Goal: Check status: Check status

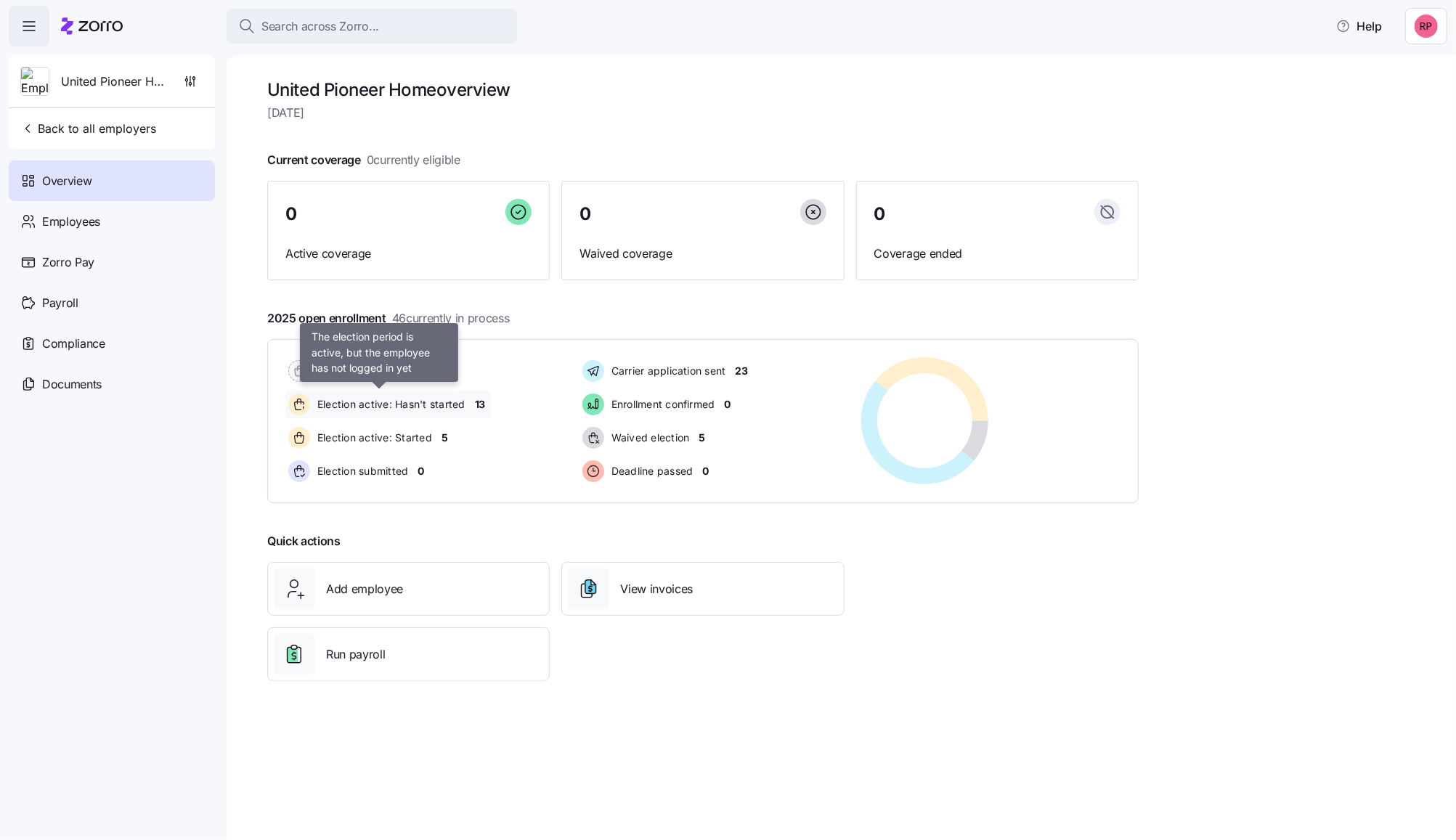
click at [470, 406] on div "Election active: Hasn't started" at bounding box center [379, 404] width 187 height 27
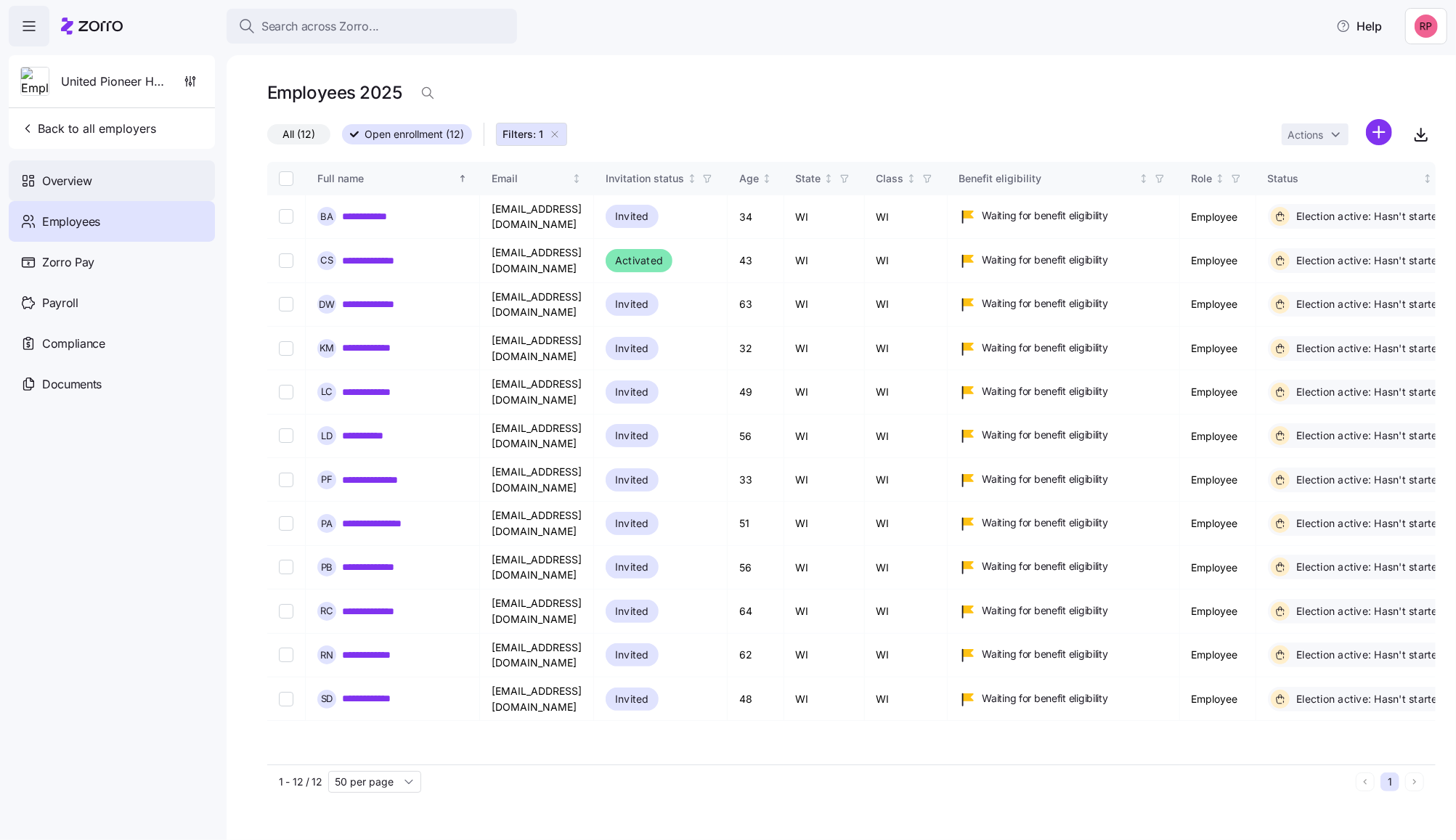
click at [88, 182] on span "Overview" at bounding box center [67, 181] width 50 height 18
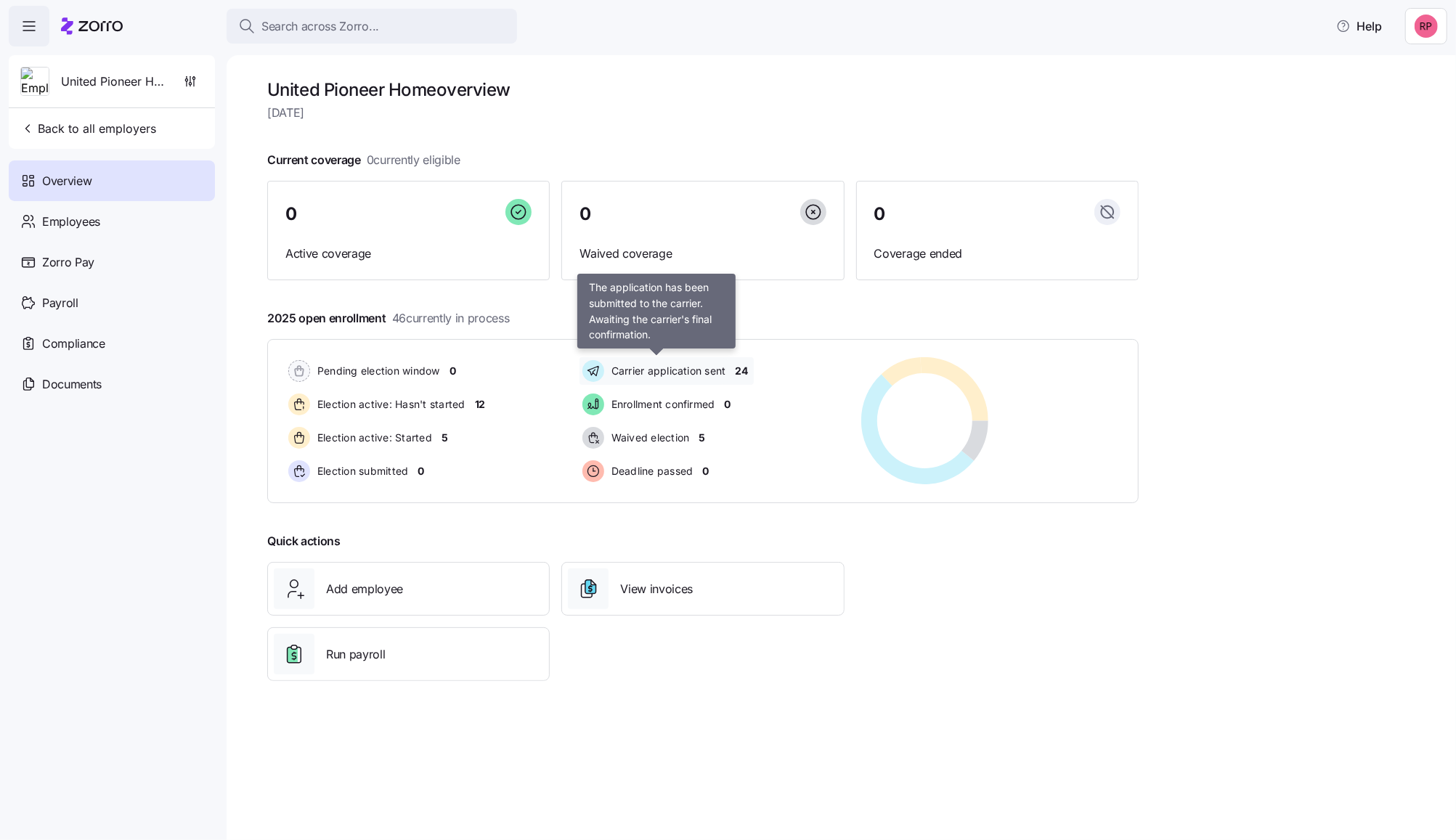
click at [647, 368] on span "Carrier application sent" at bounding box center [666, 371] width 119 height 15
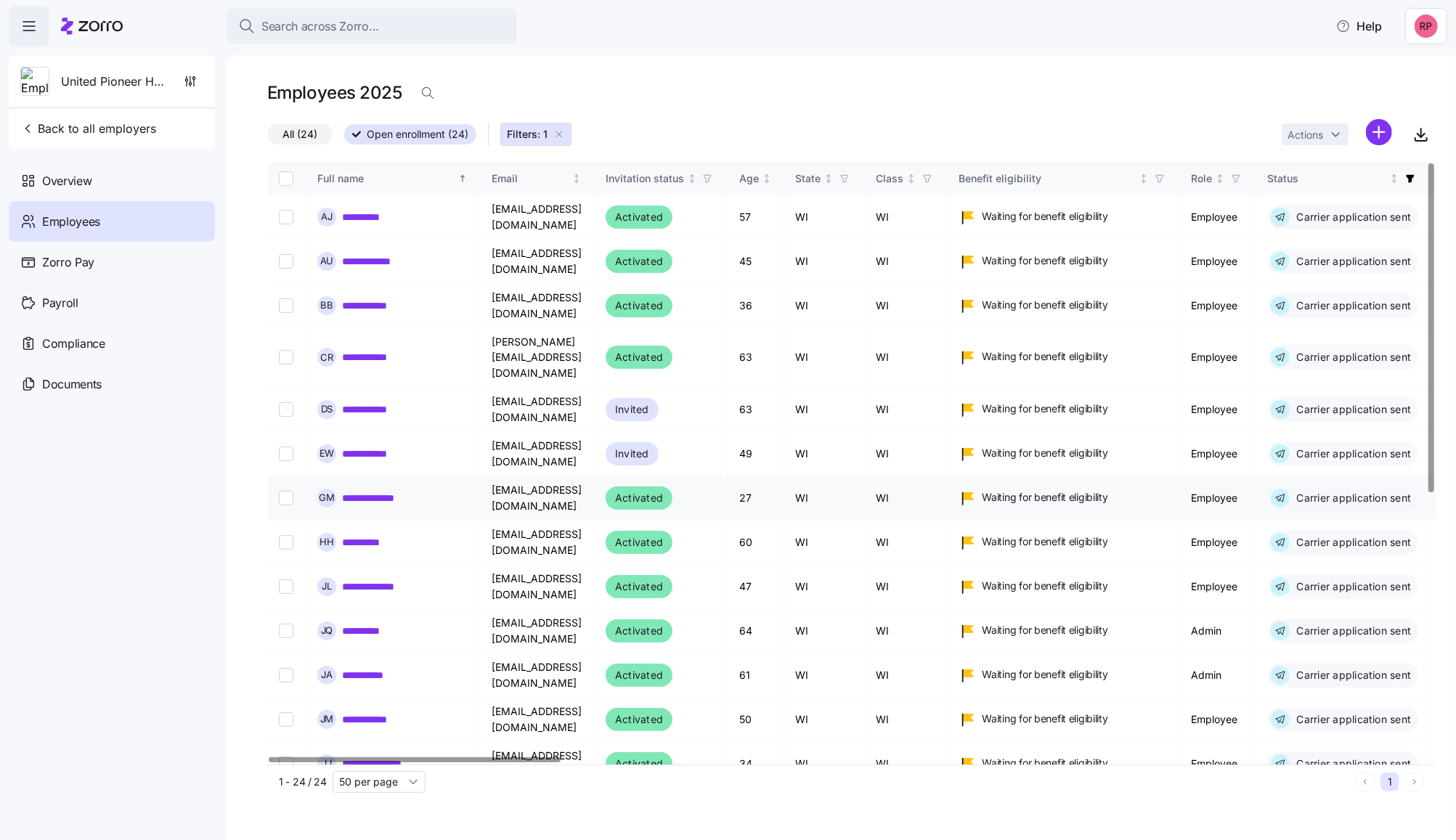
click at [382, 491] on link "**********" at bounding box center [373, 498] width 62 height 15
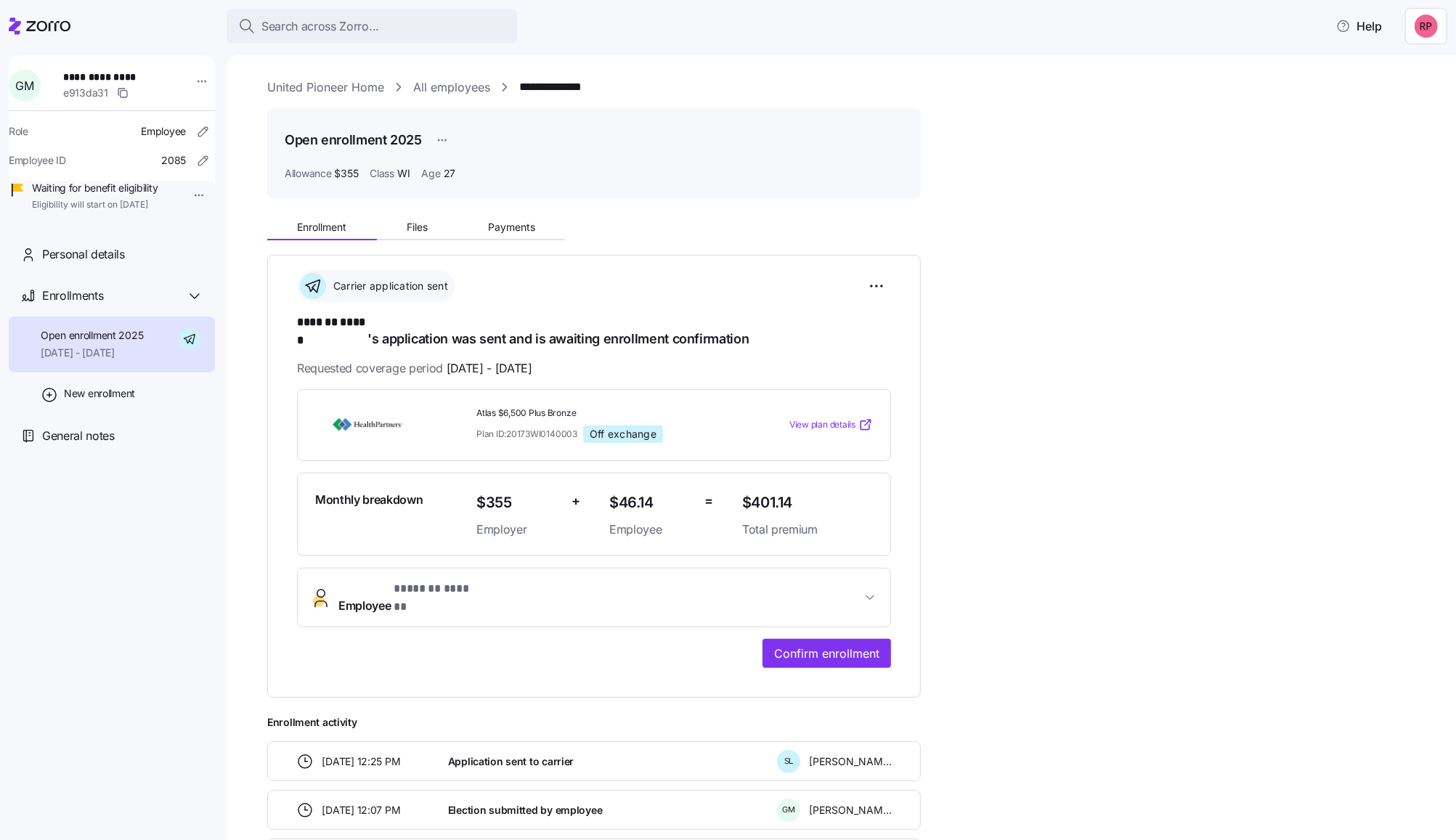
click at [319, 84] on link "United Pioneer Home" at bounding box center [325, 87] width 117 height 18
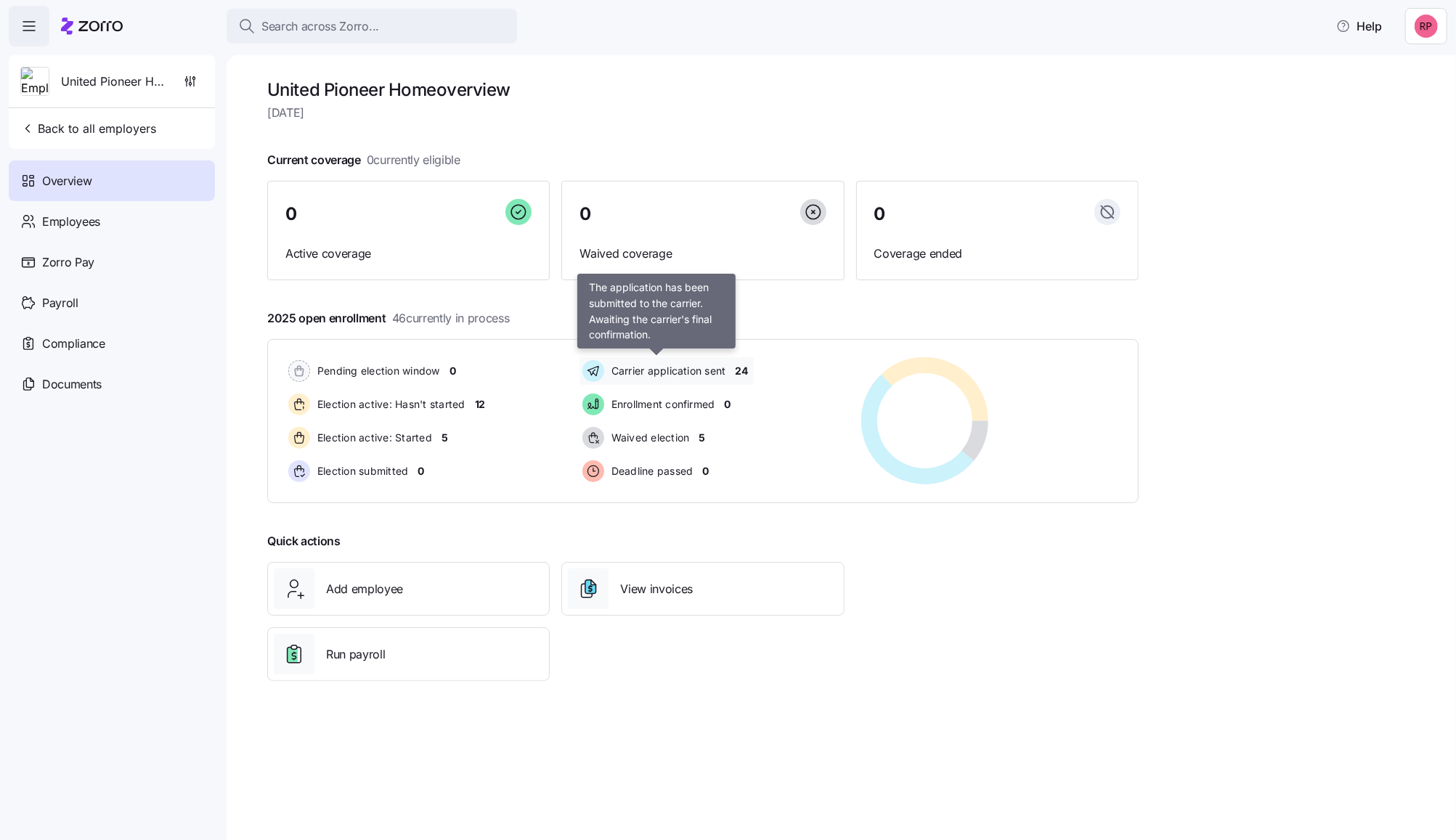
click at [615, 370] on span "Carrier application sent" at bounding box center [666, 371] width 119 height 15
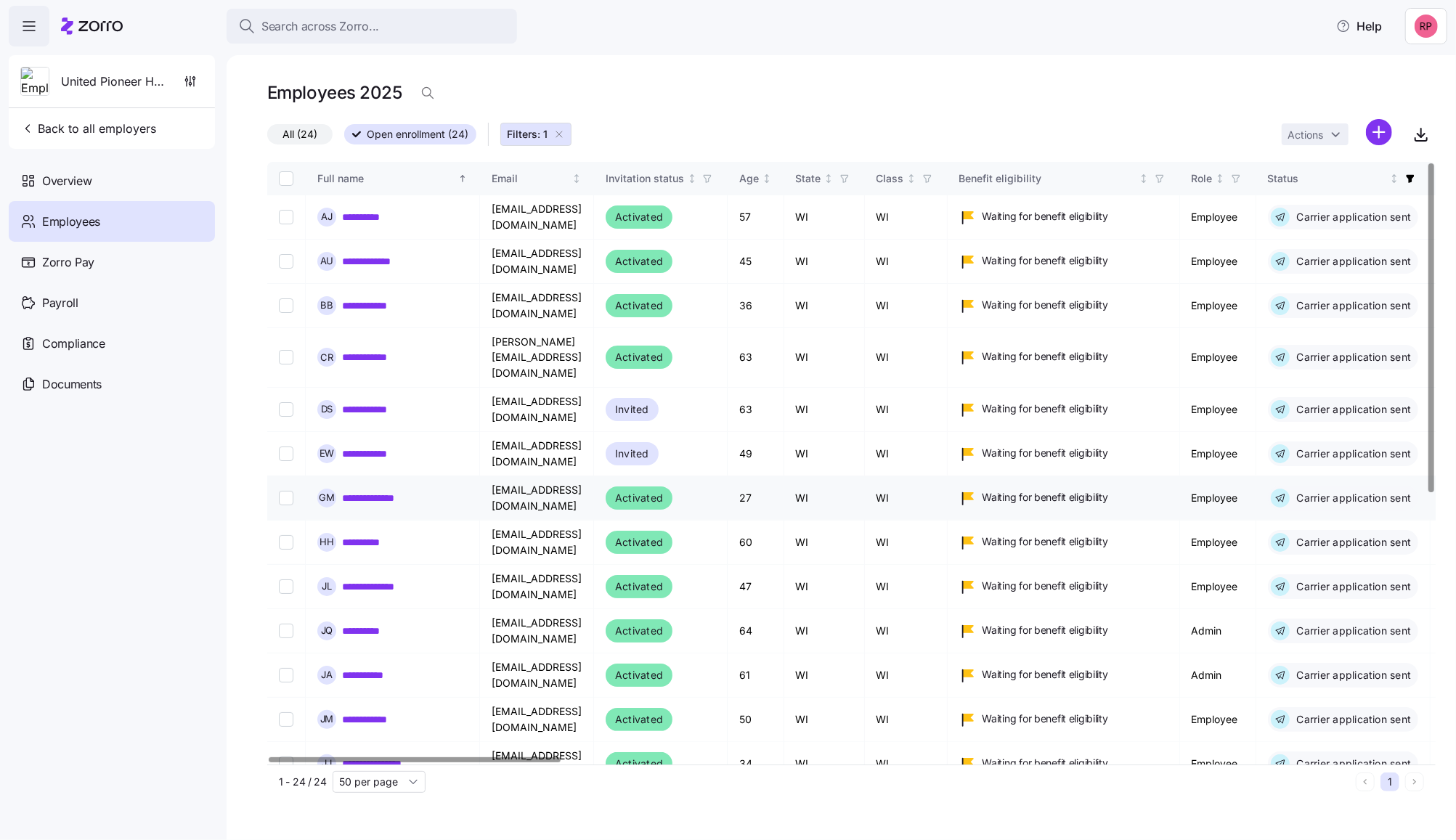
click at [389, 491] on link "**********" at bounding box center [373, 498] width 62 height 15
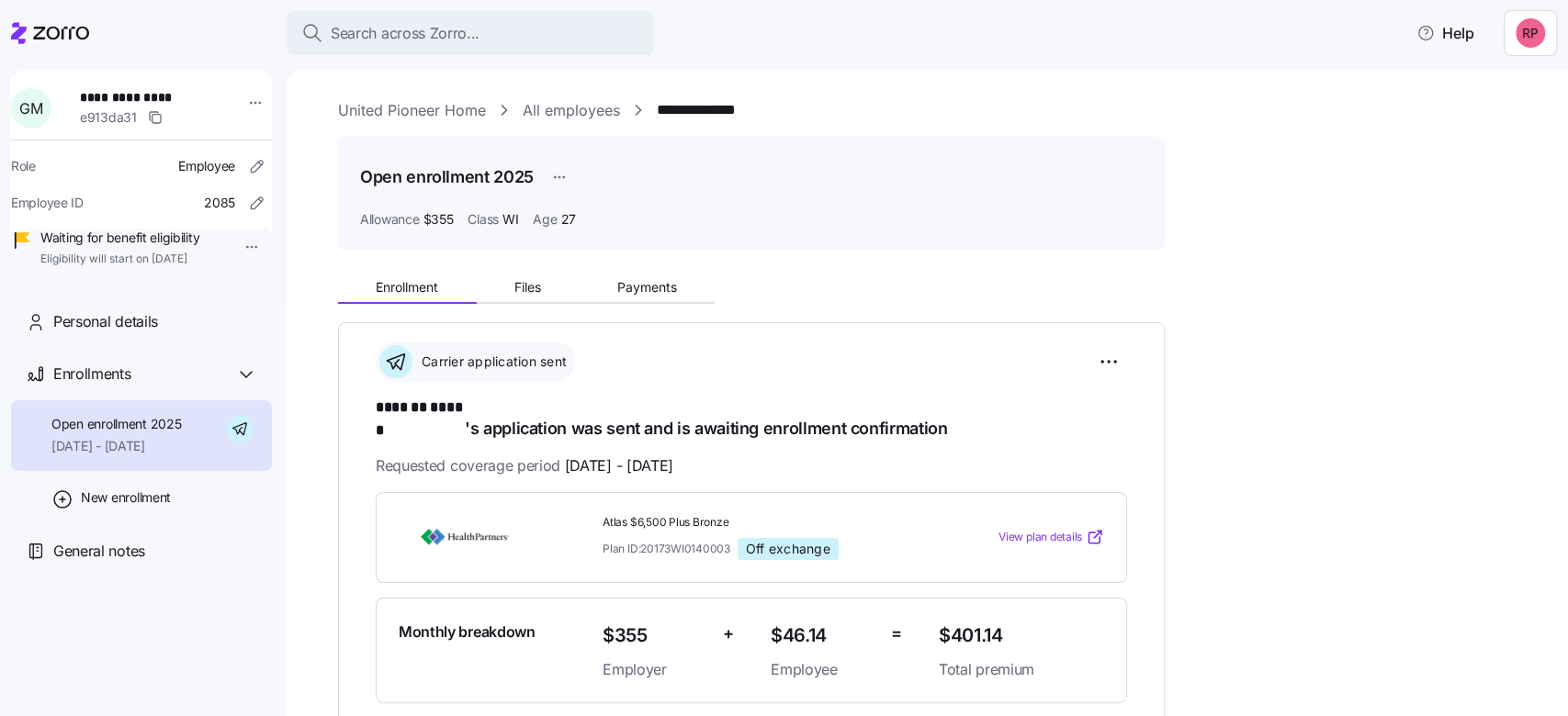
click at [382, 99] on link "United Pioneer Home" at bounding box center [412, 111] width 148 height 22
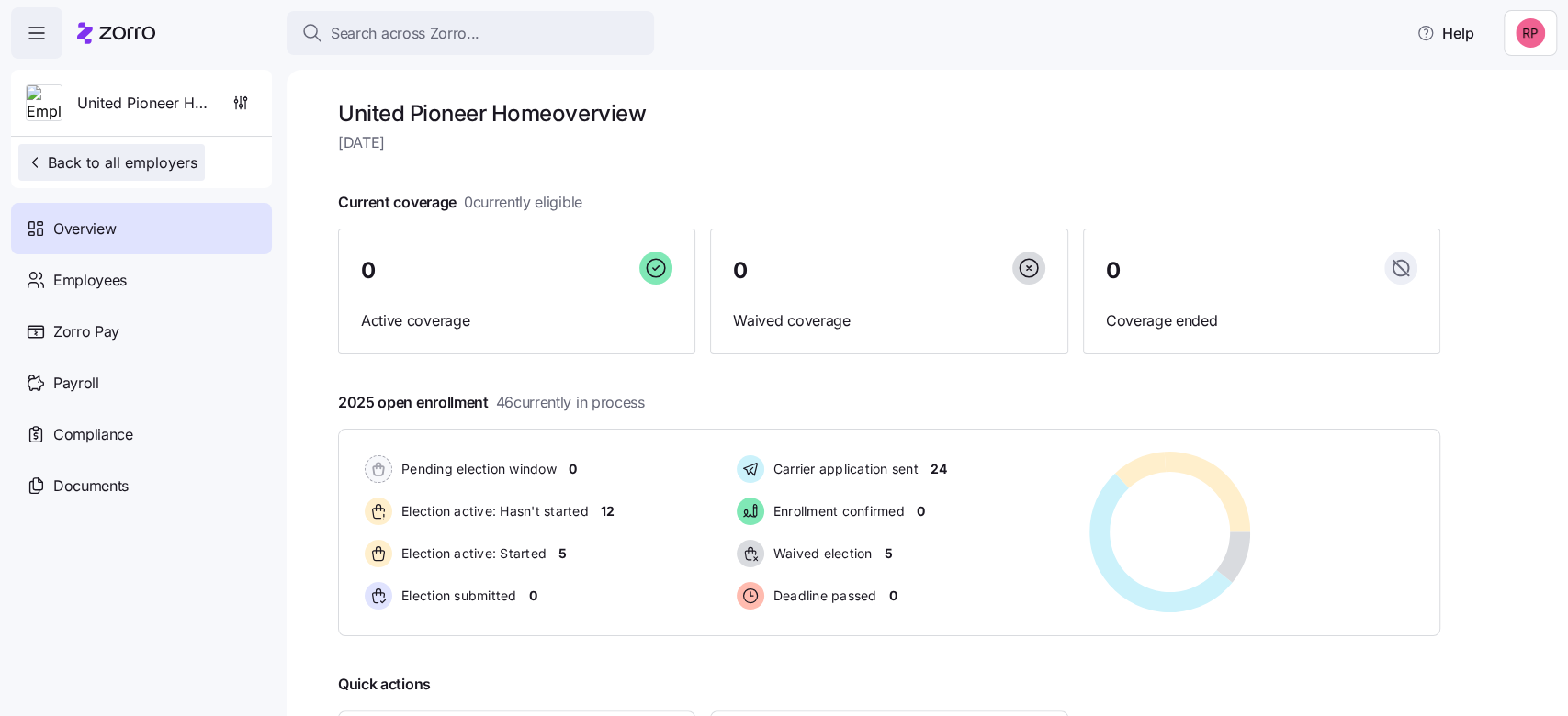
click at [89, 162] on span "Back to all employers" at bounding box center [111, 163] width 172 height 22
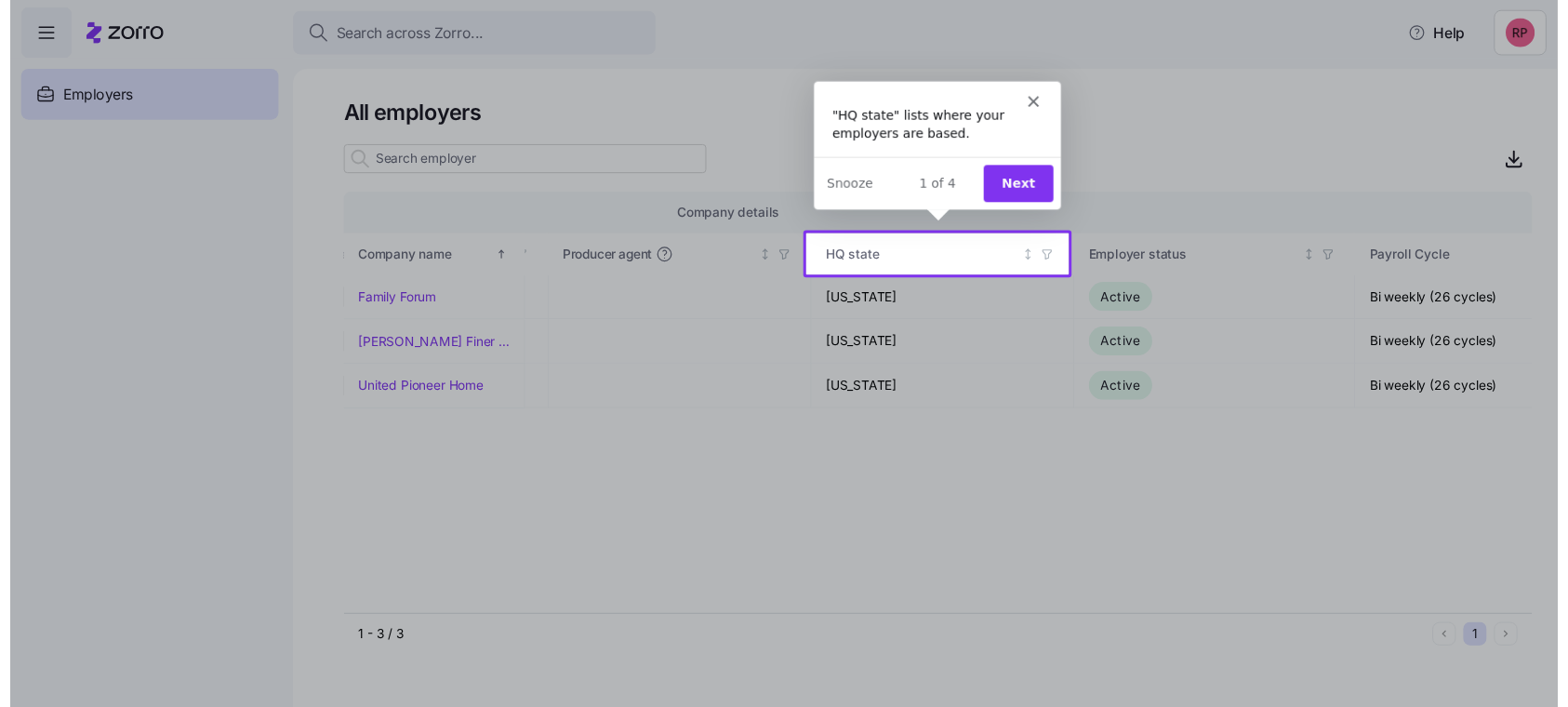
scroll to position [0, 789]
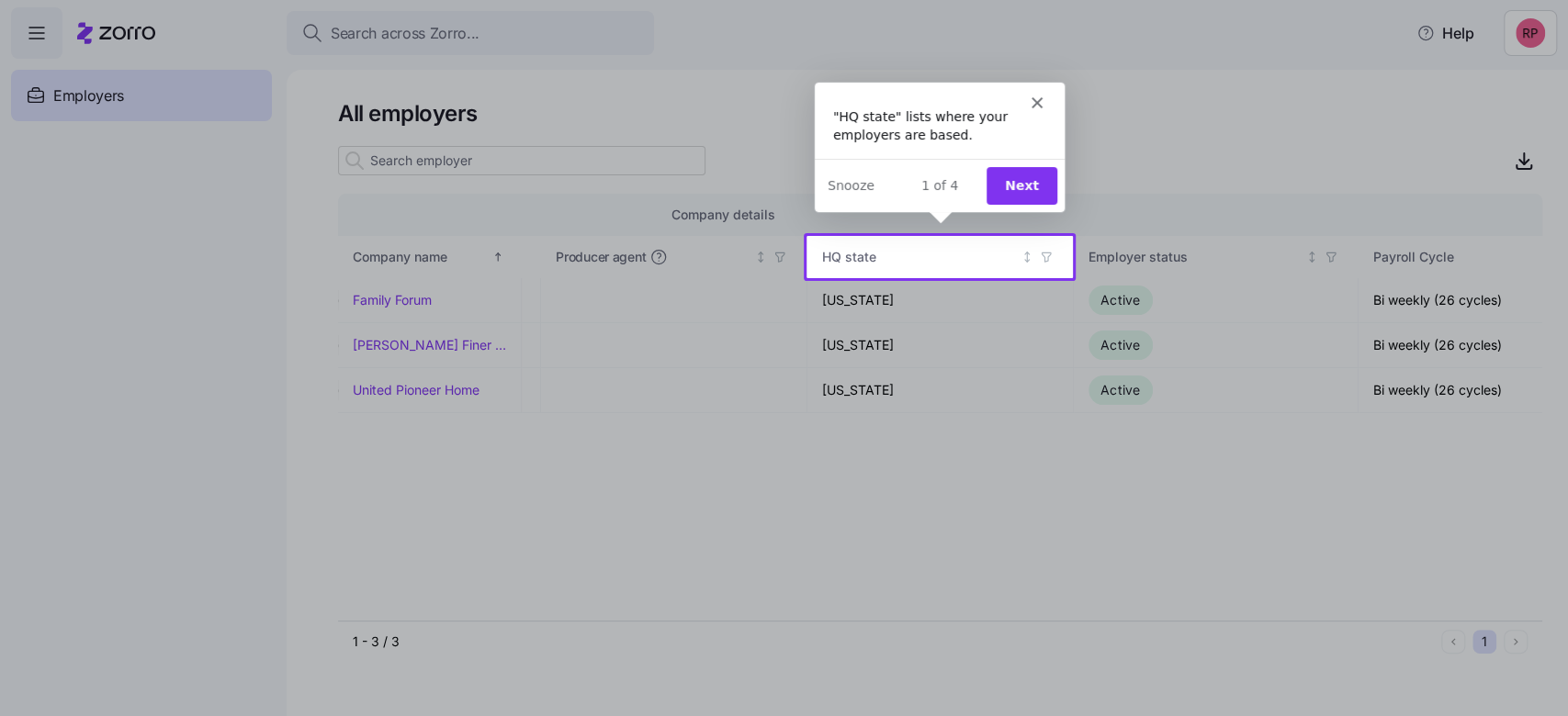
click at [389, 305] on div "Product tour overlay" at bounding box center [784, 358] width 1568 height 716
click at [1043, 93] on div "Intercom messenger" at bounding box center [939, 94] width 249 height 25
click at [1036, 105] on icon "Close" at bounding box center [1036, 102] width 11 height 11
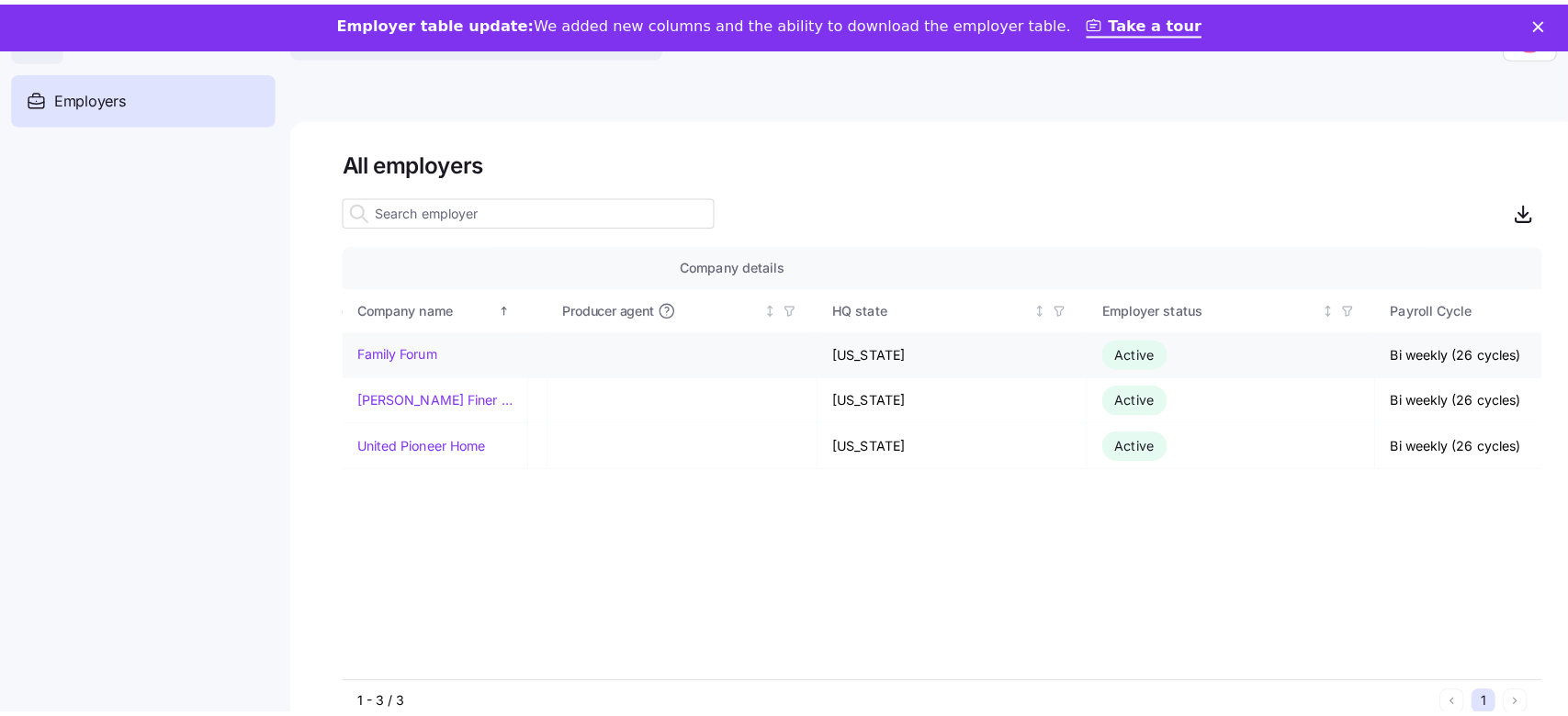
scroll to position [0, 0]
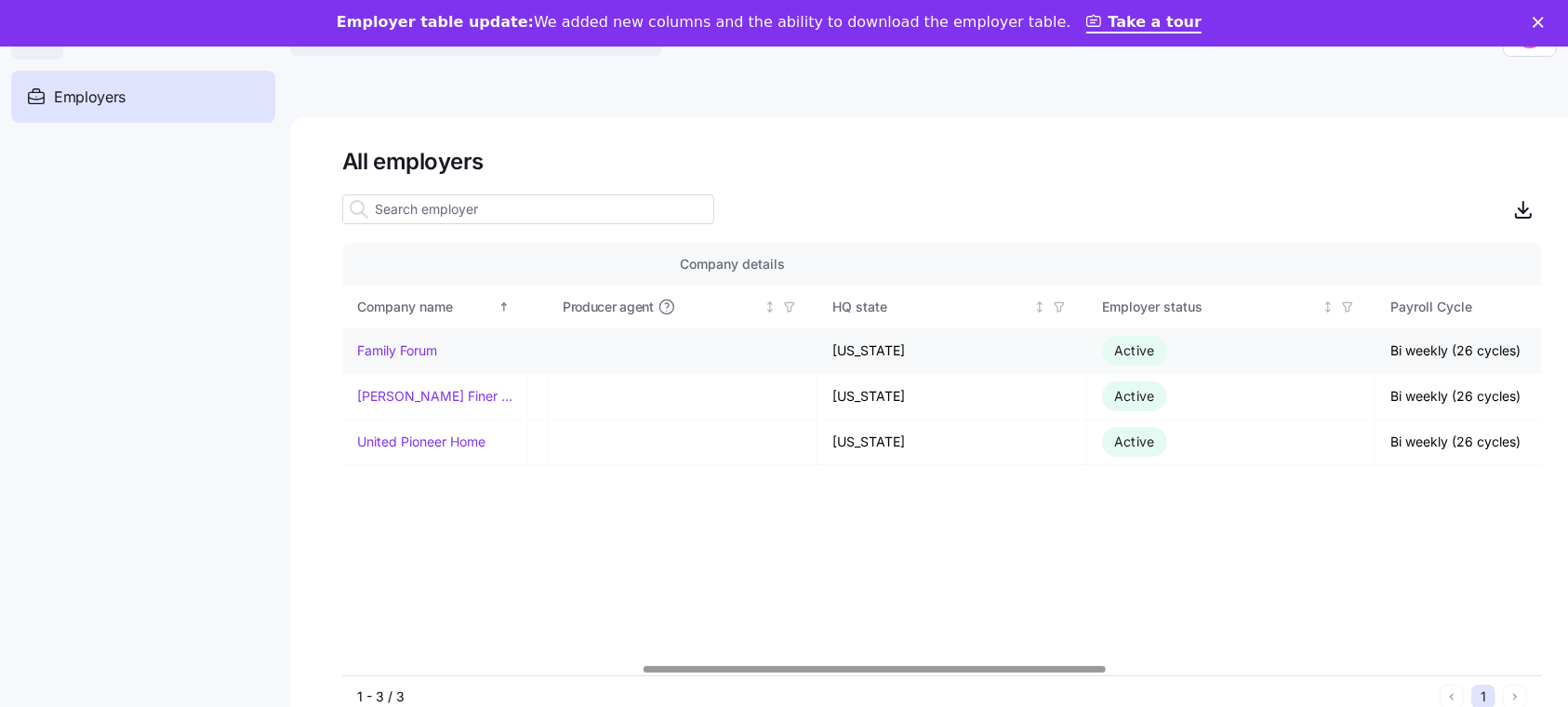
click at [386, 344] on link "Family Forum" at bounding box center [397, 350] width 80 height 19
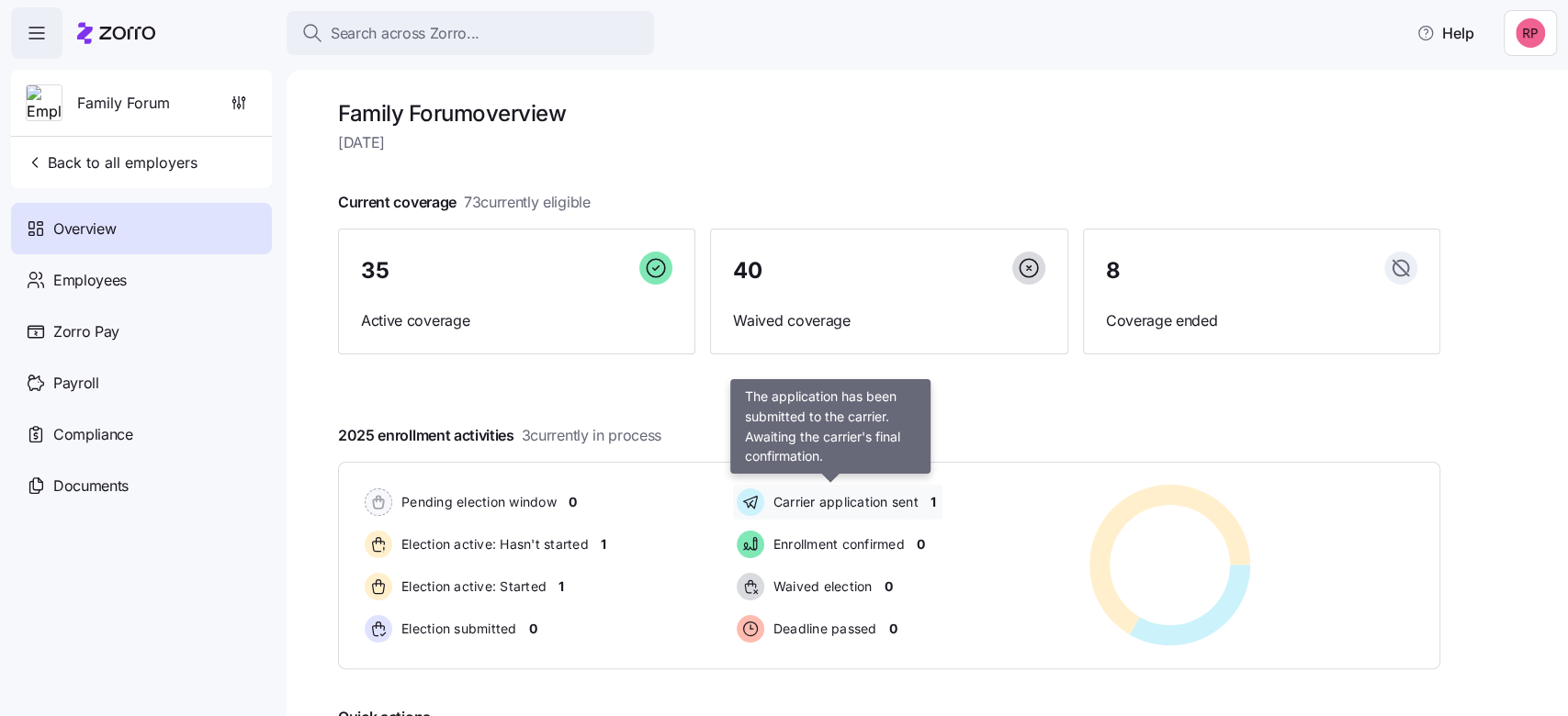
click at [822, 501] on span "Carrier application sent" at bounding box center [843, 502] width 151 height 19
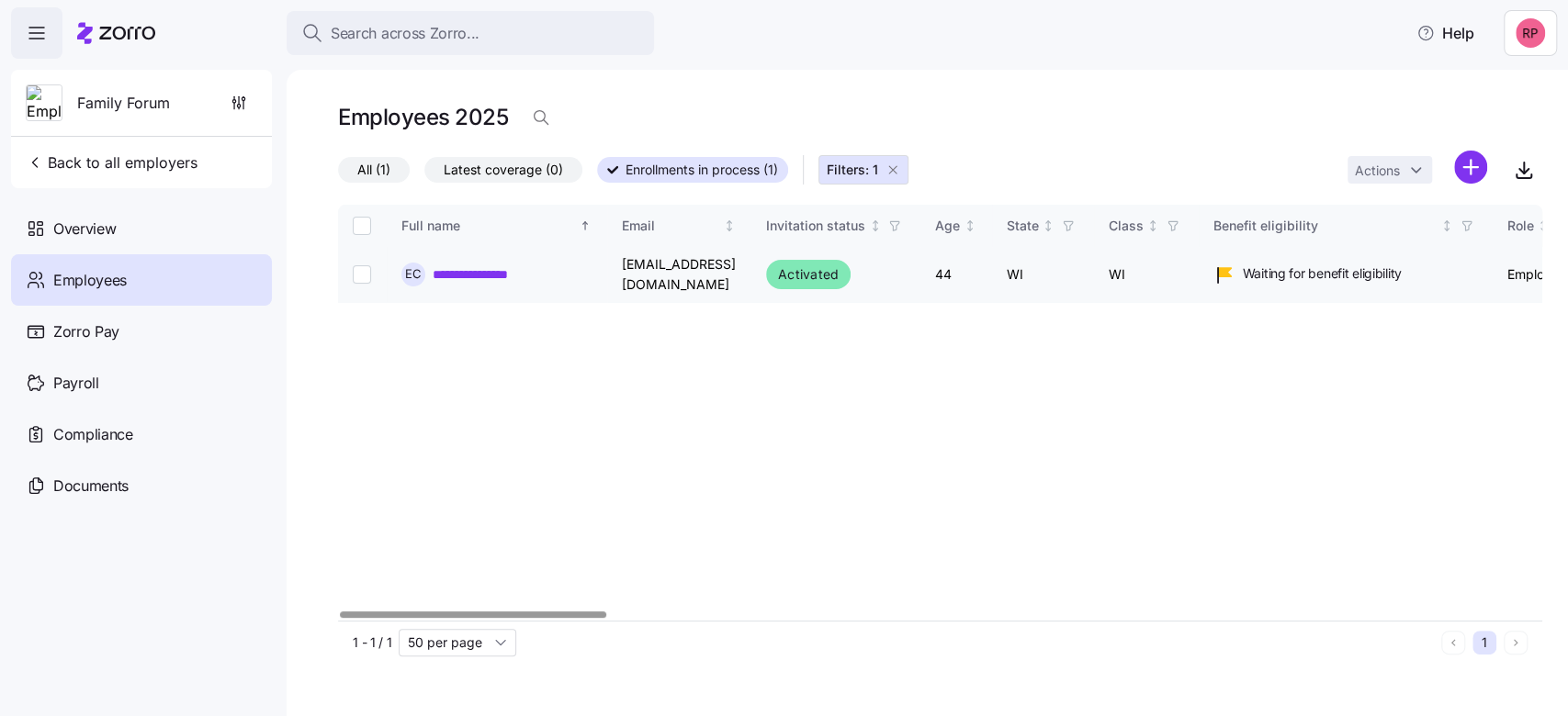
click at [475, 273] on link "**********" at bounding box center [485, 275] width 105 height 19
